Goal: Information Seeking & Learning: Learn about a topic

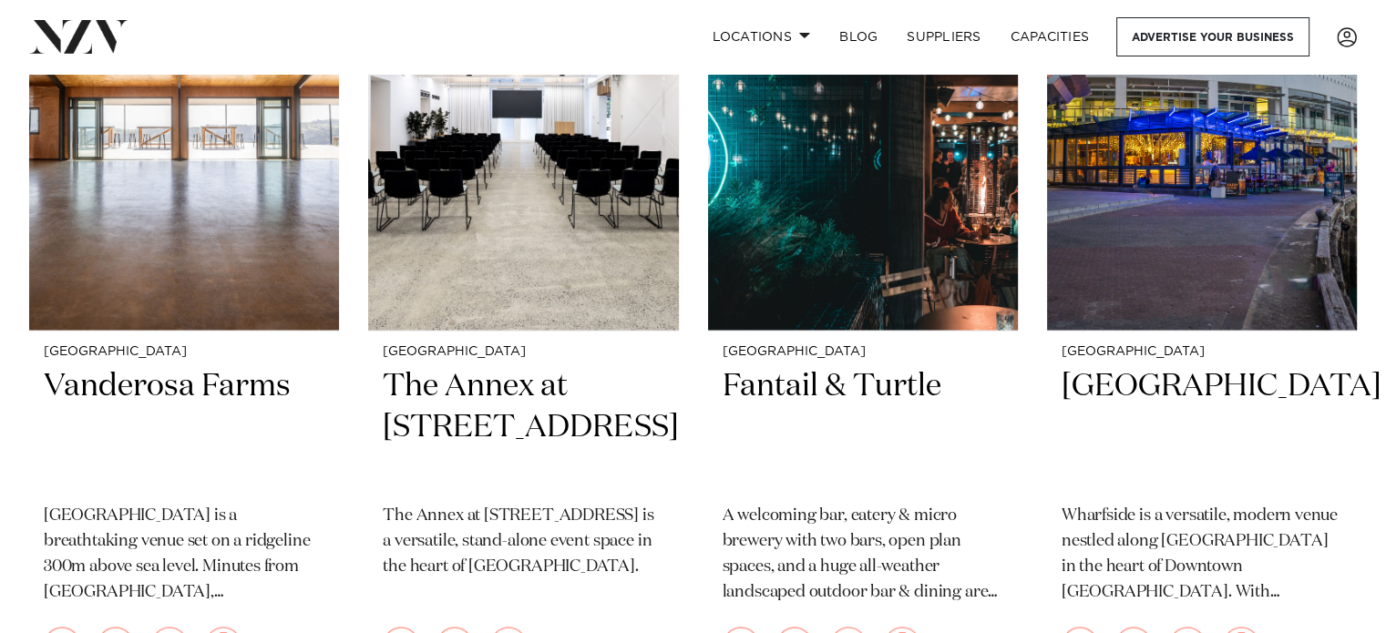
scroll to position [2986, 0]
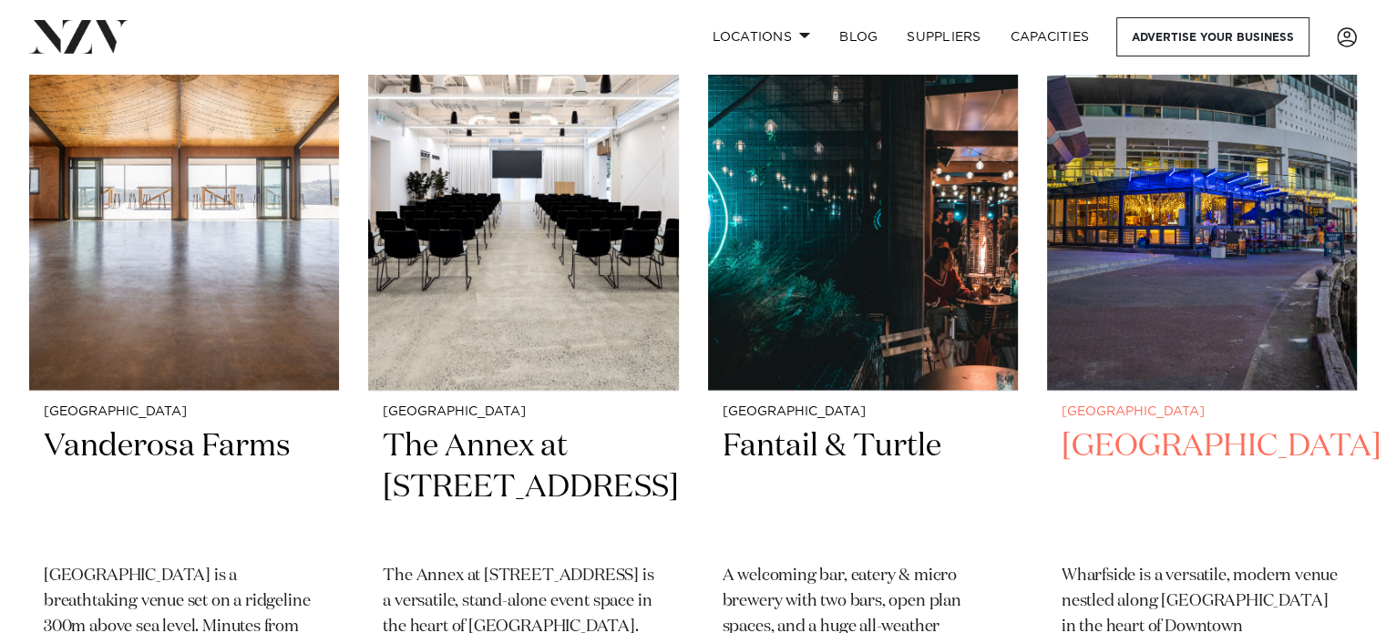
click at [1182, 234] on img at bounding box center [1202, 181] width 310 height 415
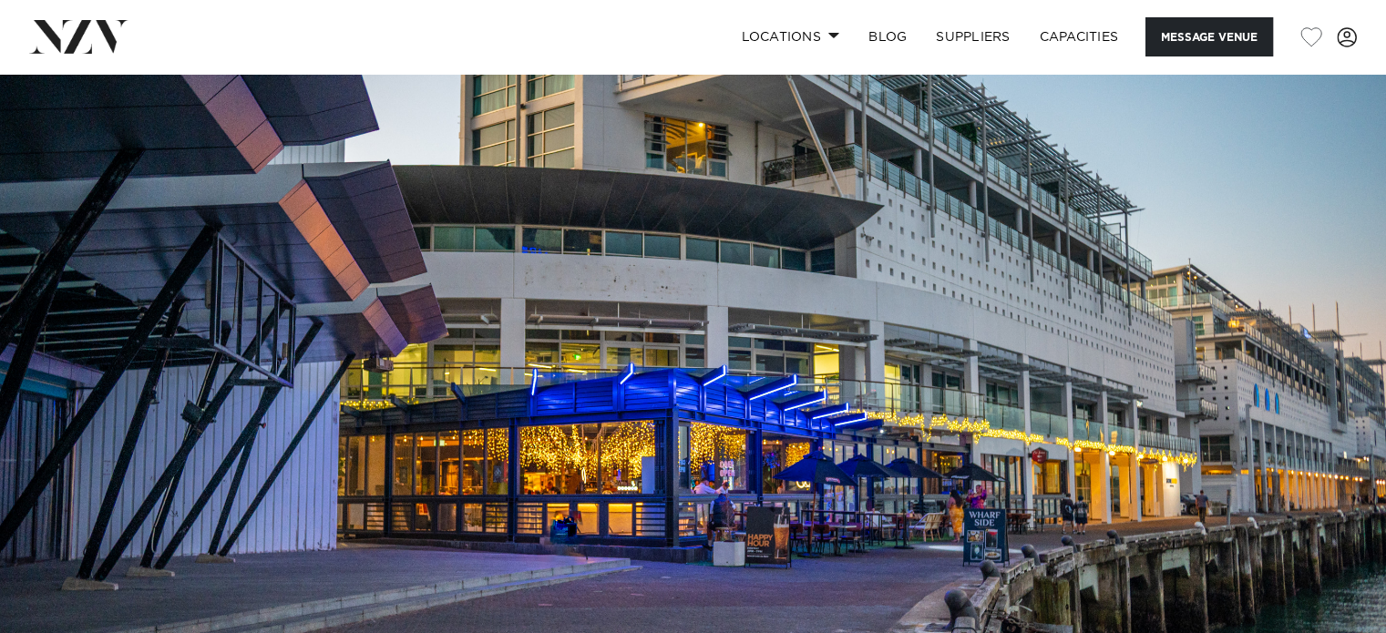
click at [1035, 375] on img at bounding box center [693, 399] width 1386 height 650
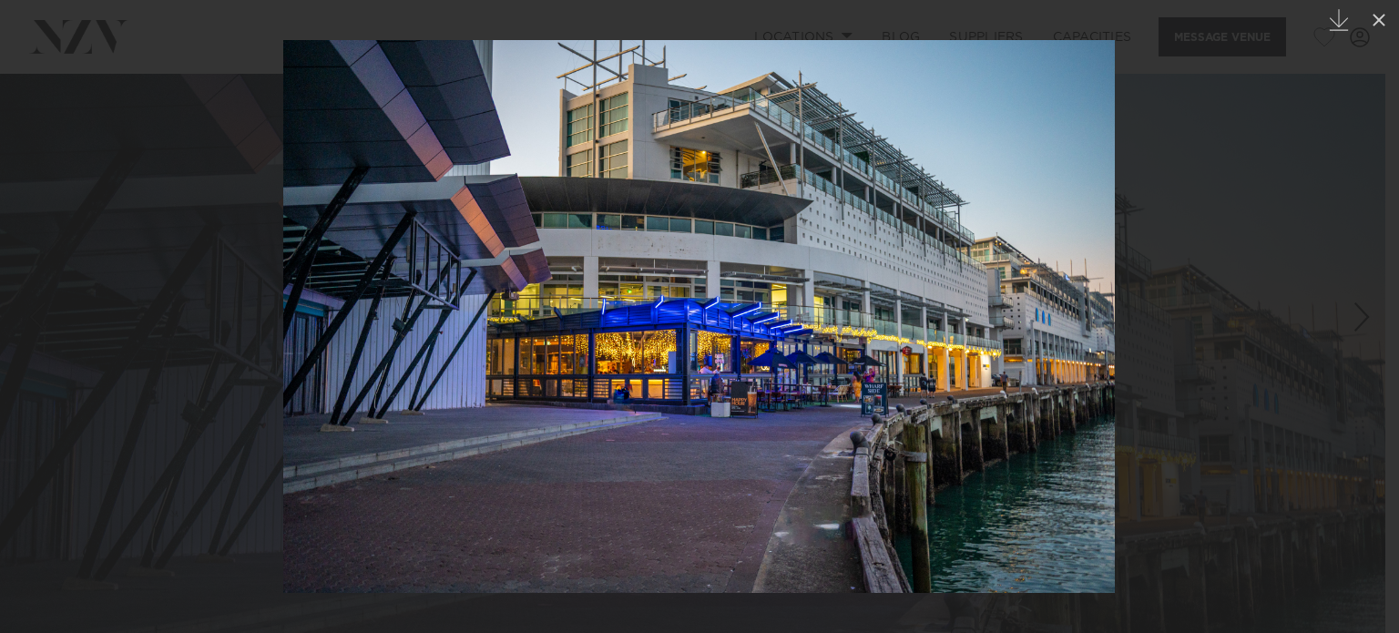
click at [1077, 396] on img at bounding box center [699, 316] width 832 height 553
click at [713, 429] on img at bounding box center [699, 316] width 832 height 553
click at [1373, 17] on icon at bounding box center [1379, 20] width 22 height 22
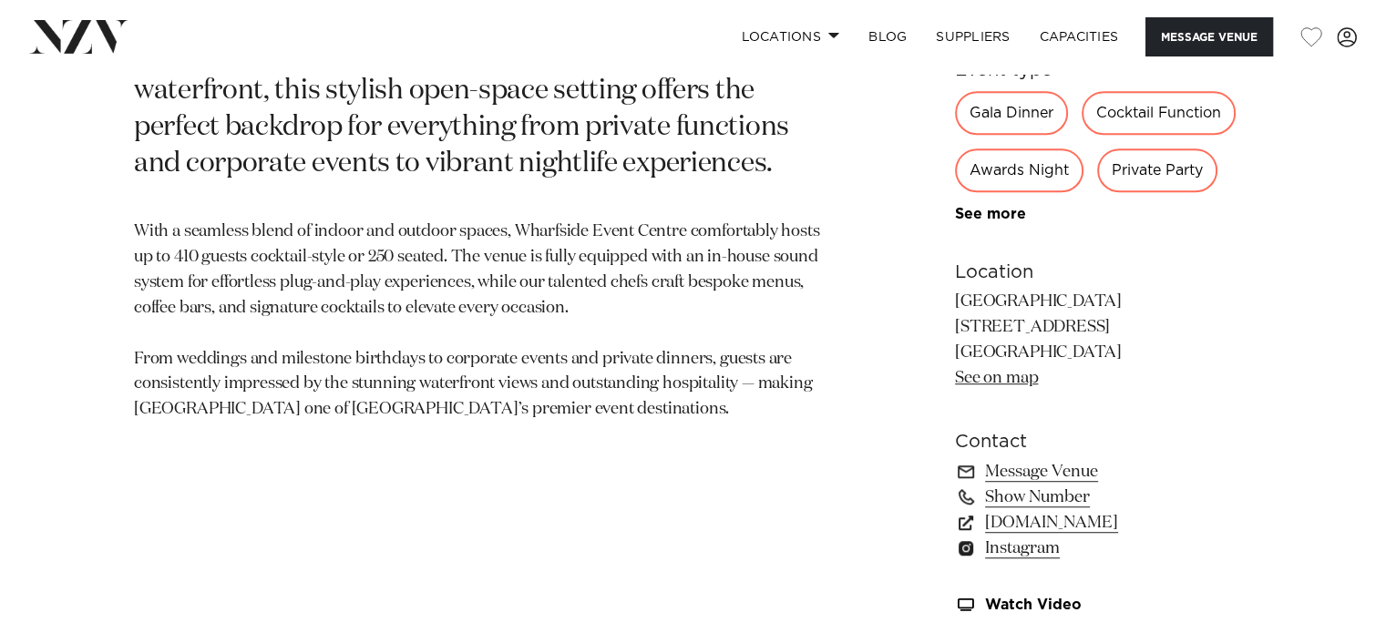
scroll to position [1082, 0]
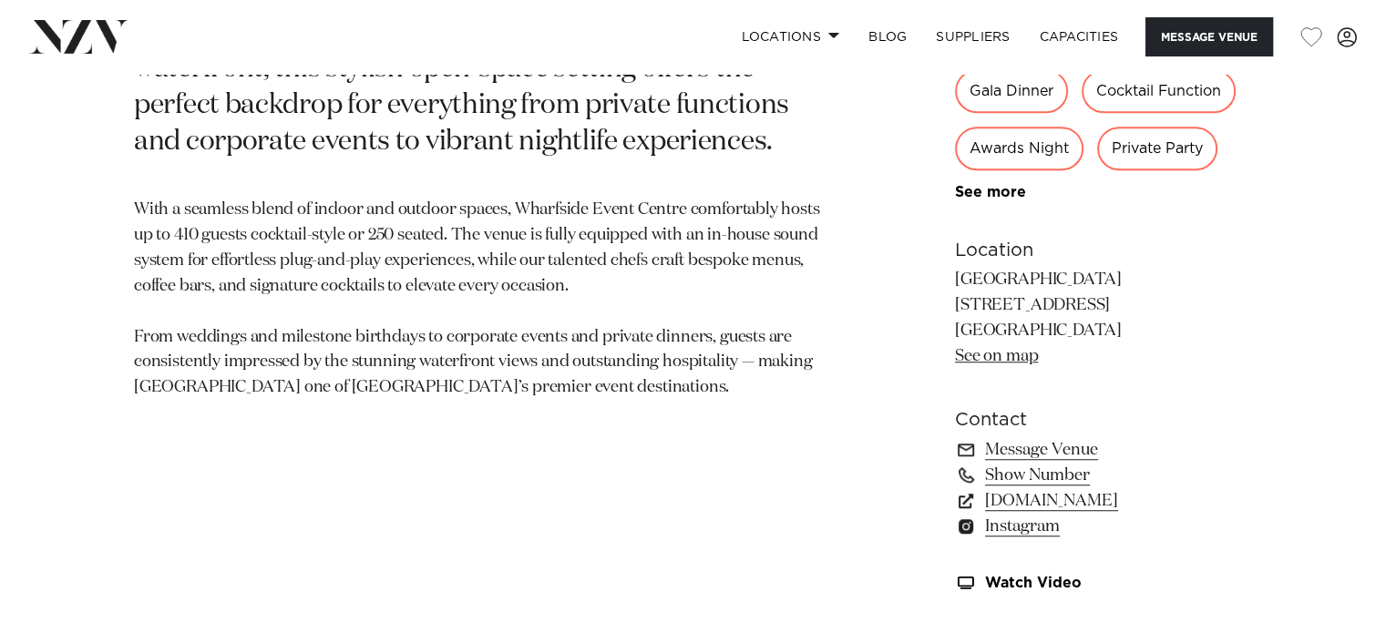
click at [1368, 270] on div "[GEOGRAPHIC_DATA] Wharfside Function Centre [GEOGRAPHIC_DATA] is a versatile, m…" at bounding box center [693, 163] width 1356 height 898
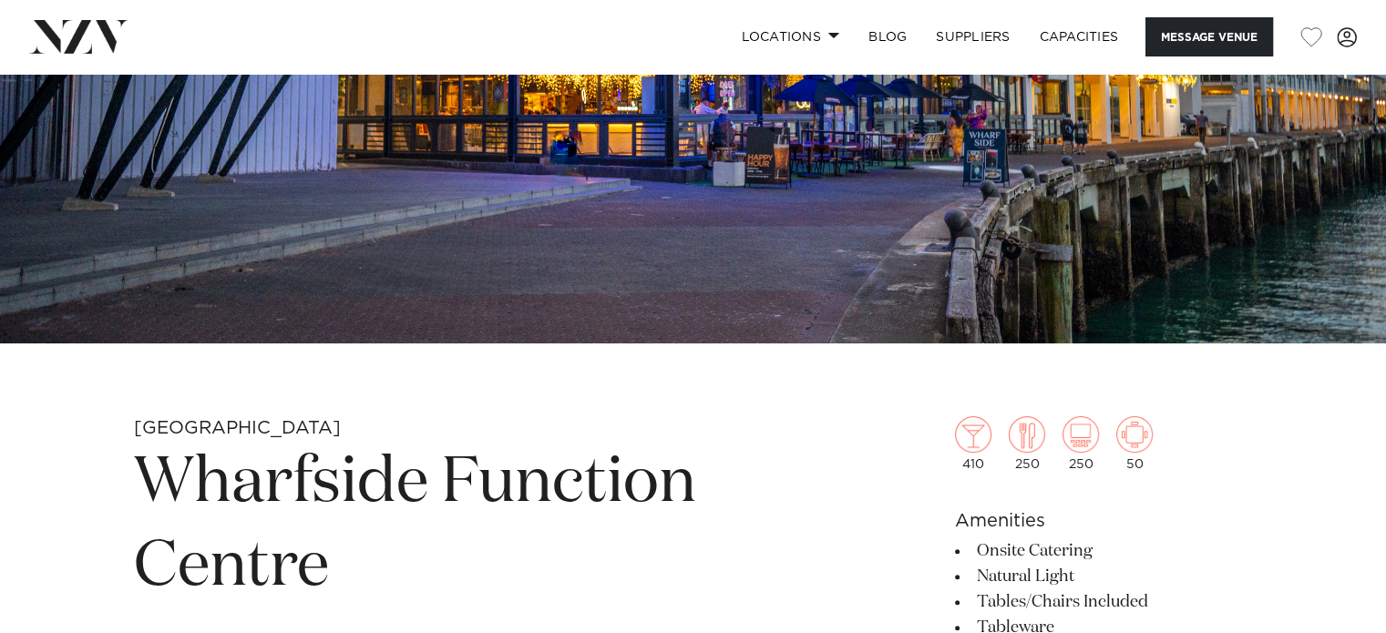
scroll to position [0, 0]
